Goal: Use online tool/utility: Utilize a website feature to perform a specific function

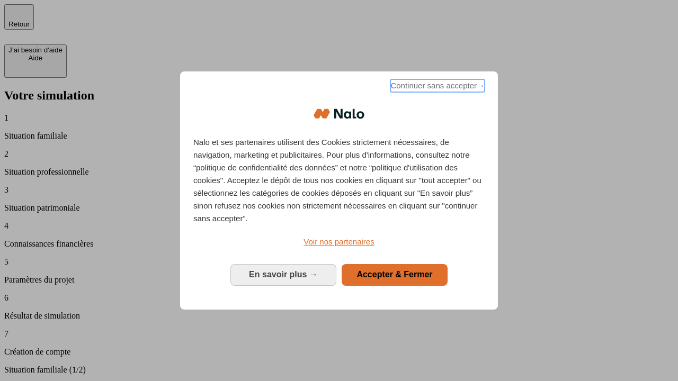
click at [437, 87] on span "Continuer sans accepter →" at bounding box center [437, 85] width 94 height 13
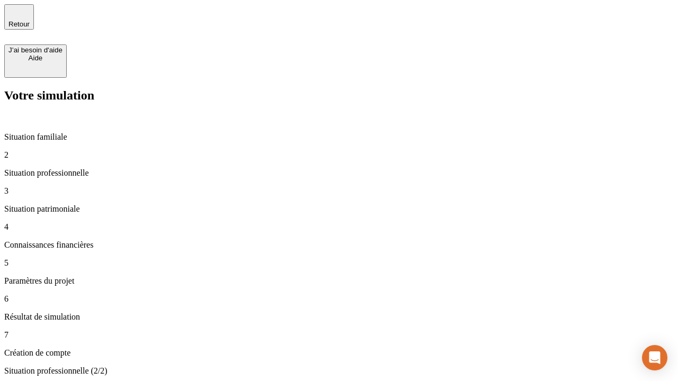
type input "30 000"
type input "40 000"
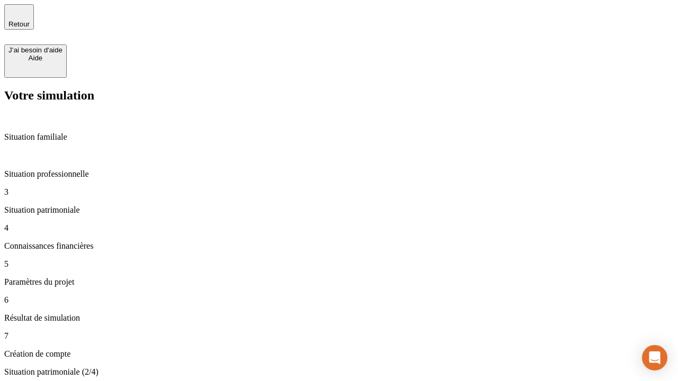
type input "1 100"
type input "20"
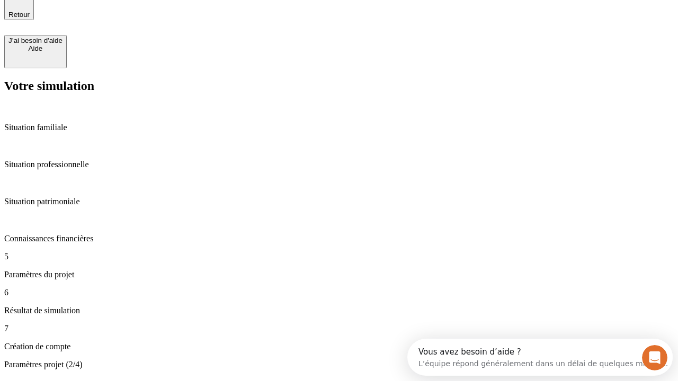
type input "40"
type input "50 000"
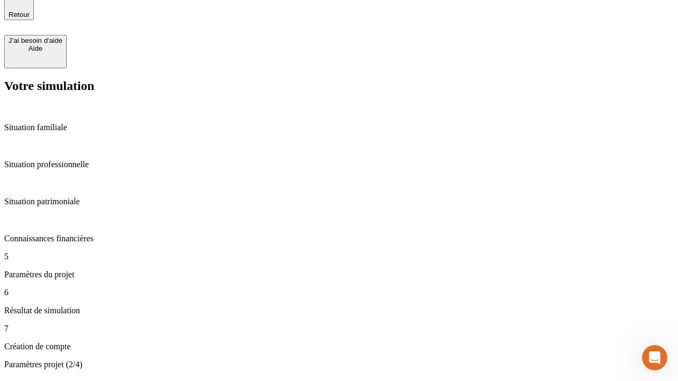
type input "640"
